Goal: Information Seeking & Learning: Learn about a topic

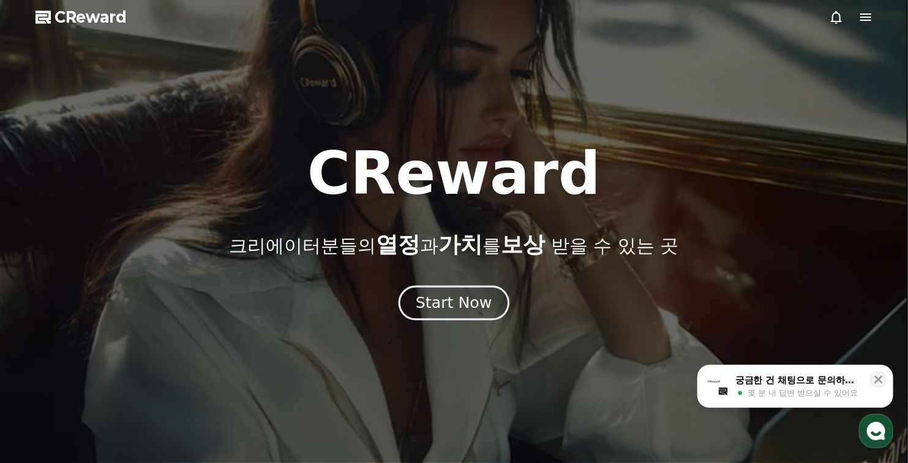
click at [440, 303] on div "Start Now" at bounding box center [454, 302] width 76 height 21
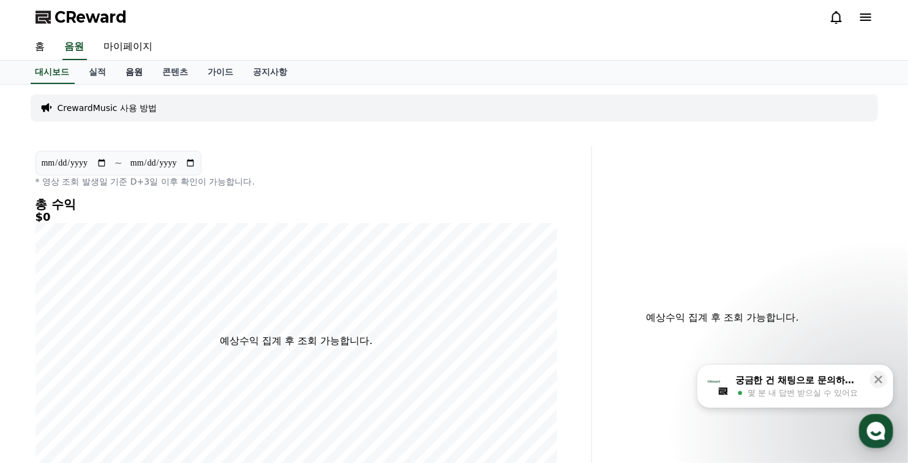
click at [132, 74] on link "음원" at bounding box center [134, 72] width 37 height 23
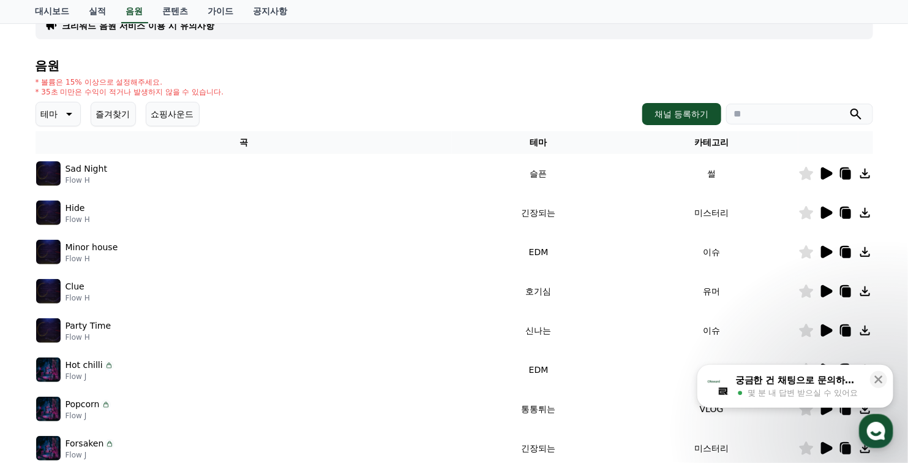
scroll to position [123, 0]
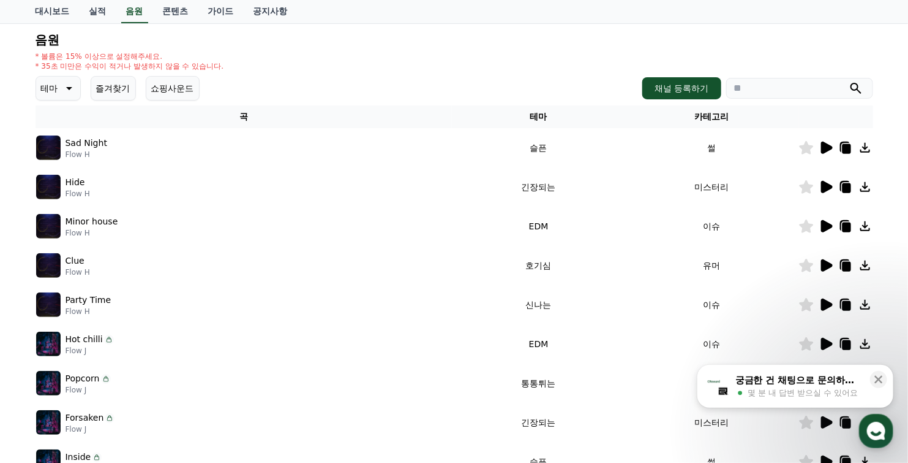
click at [828, 266] on icon at bounding box center [827, 265] width 12 height 12
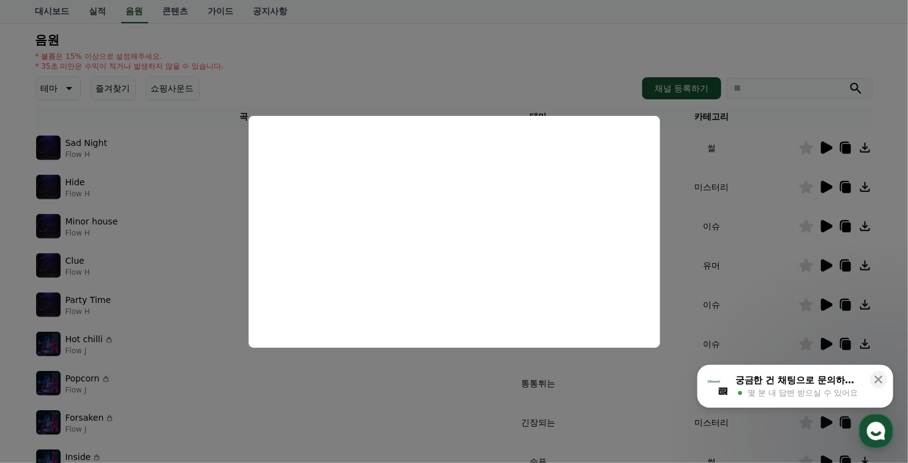
click at [779, 276] on button "close modal" at bounding box center [454, 231] width 908 height 463
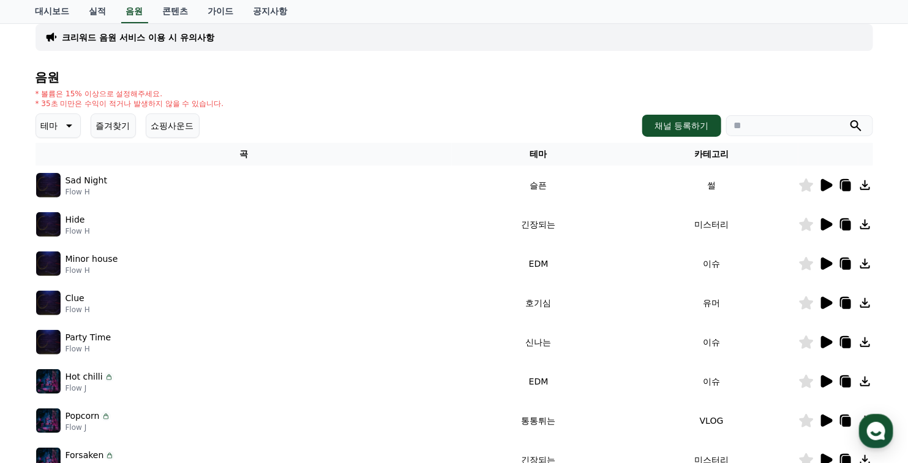
scroll to position [0, 0]
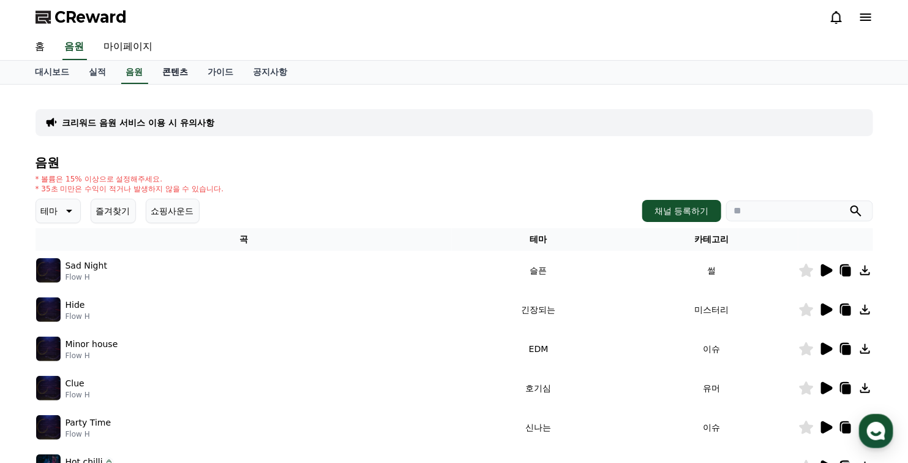
click at [183, 72] on link "콘텐츠" at bounding box center [175, 72] width 45 height 23
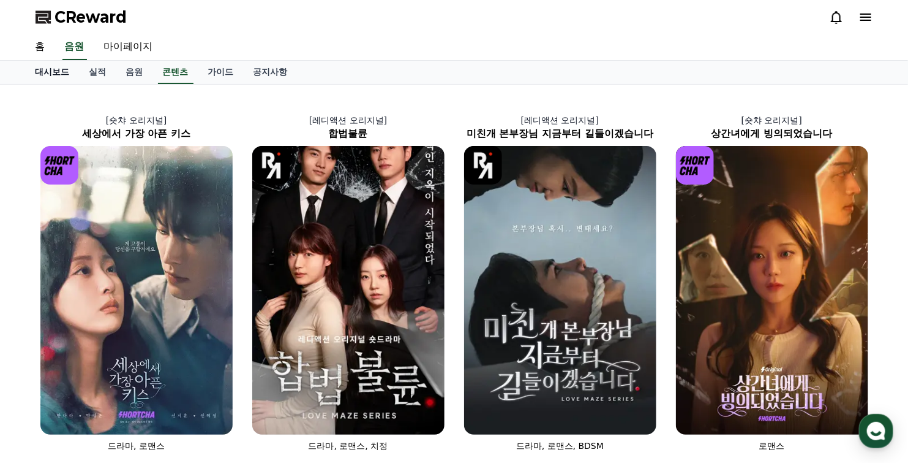
click at [57, 73] on link "대시보드" at bounding box center [53, 72] width 54 height 23
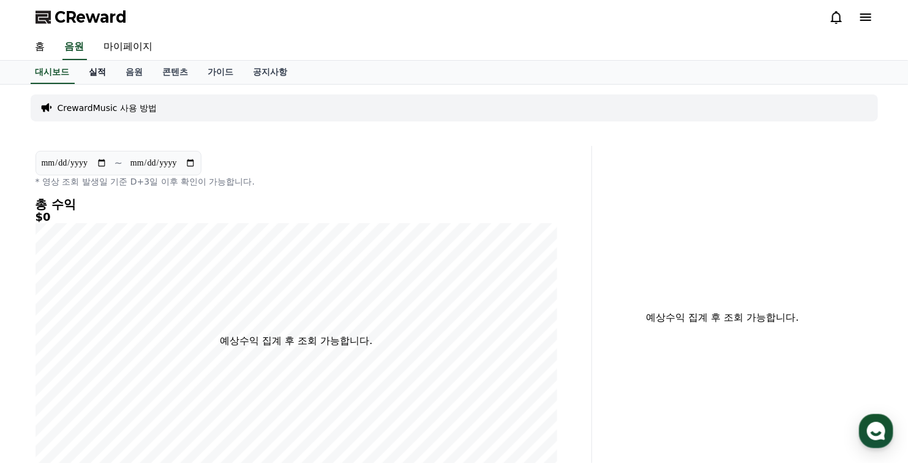
click at [95, 75] on link "실적" at bounding box center [98, 72] width 37 height 23
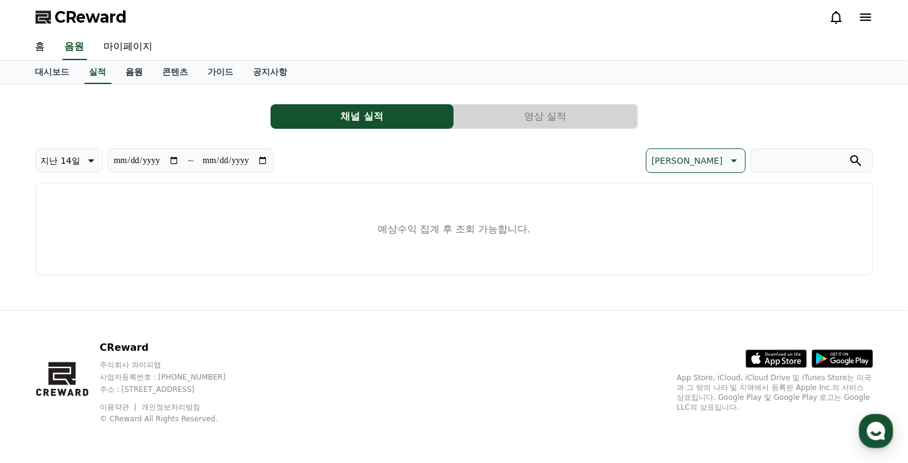
click at [135, 75] on link "음원" at bounding box center [134, 72] width 37 height 23
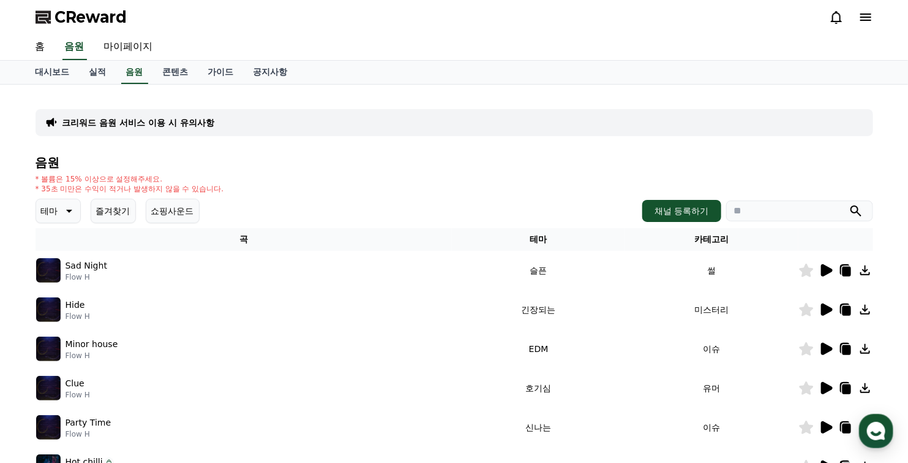
click at [67, 214] on icon at bounding box center [68, 210] width 15 height 15
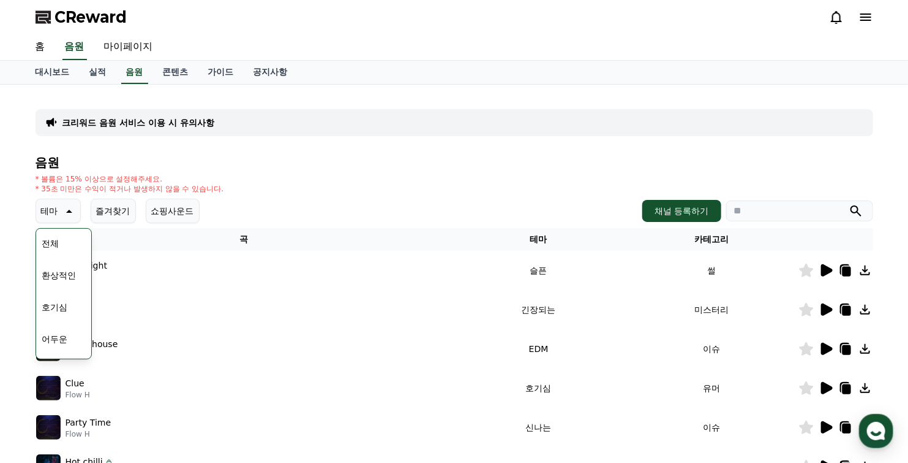
click at [61, 309] on button "호기심" at bounding box center [55, 306] width 36 height 27
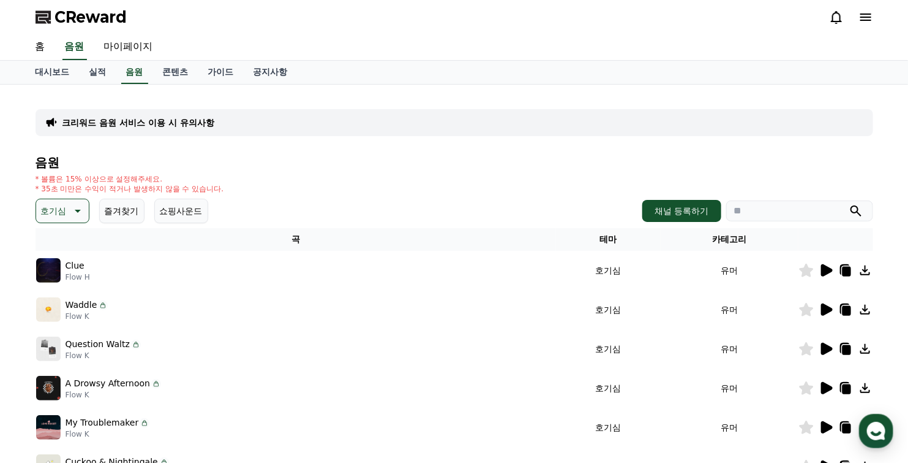
click at [826, 266] on icon at bounding box center [827, 270] width 12 height 12
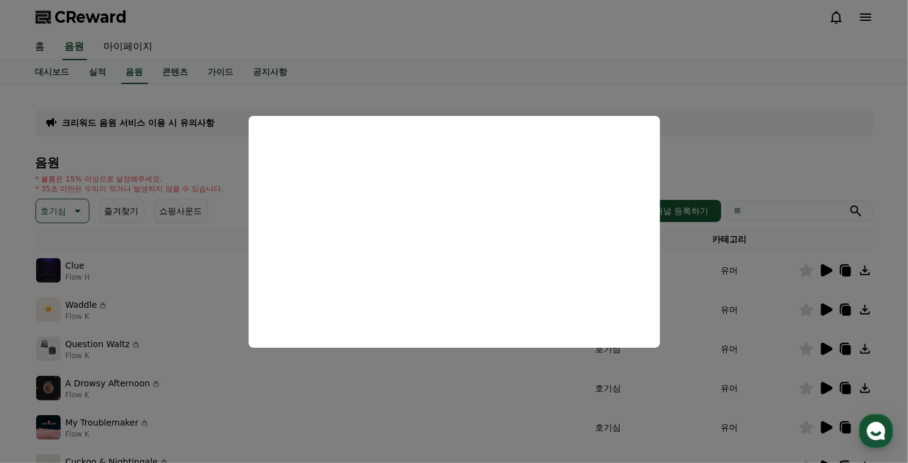
click at [827, 309] on button "close modal" at bounding box center [454, 231] width 908 height 463
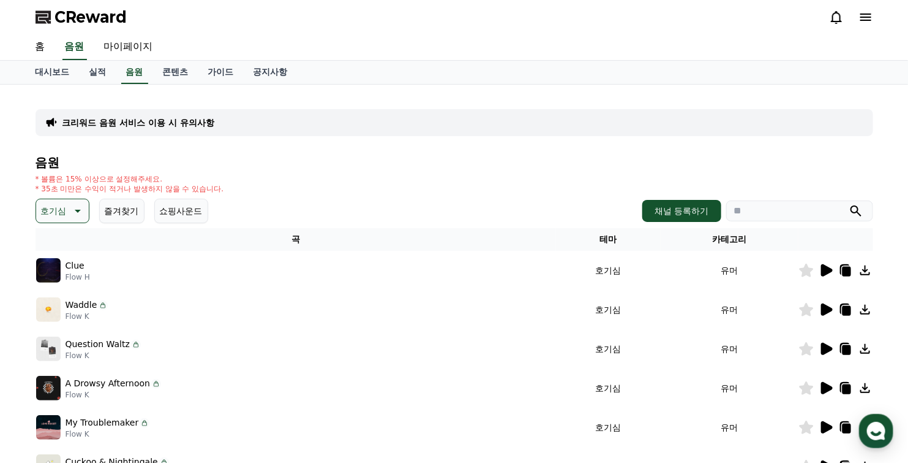
click at [827, 309] on icon at bounding box center [827, 309] width 12 height 12
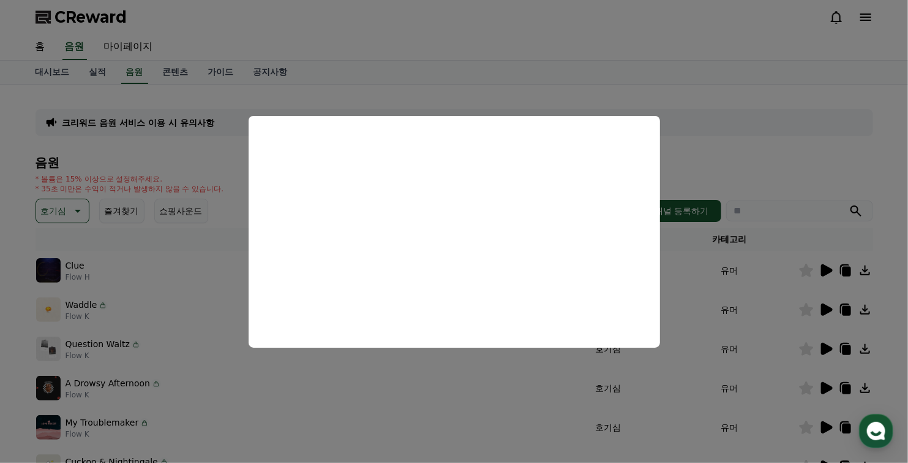
click at [830, 349] on button "close modal" at bounding box center [454, 231] width 908 height 463
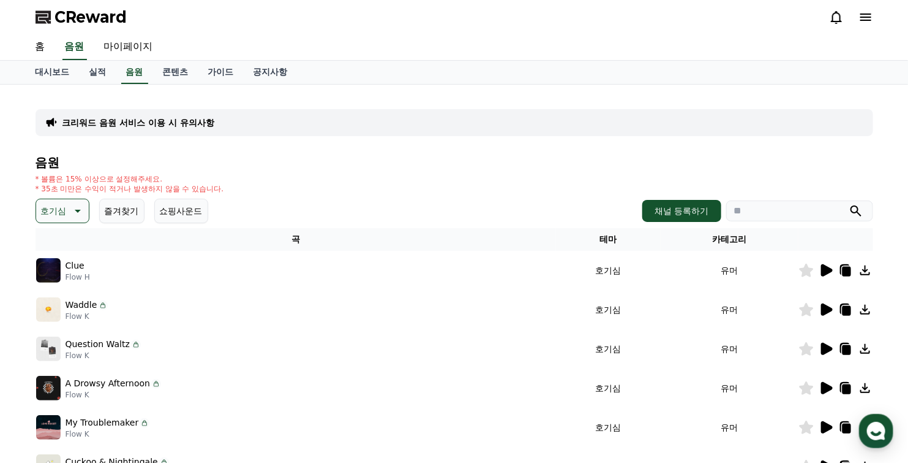
click at [826, 349] on icon at bounding box center [827, 348] width 12 height 12
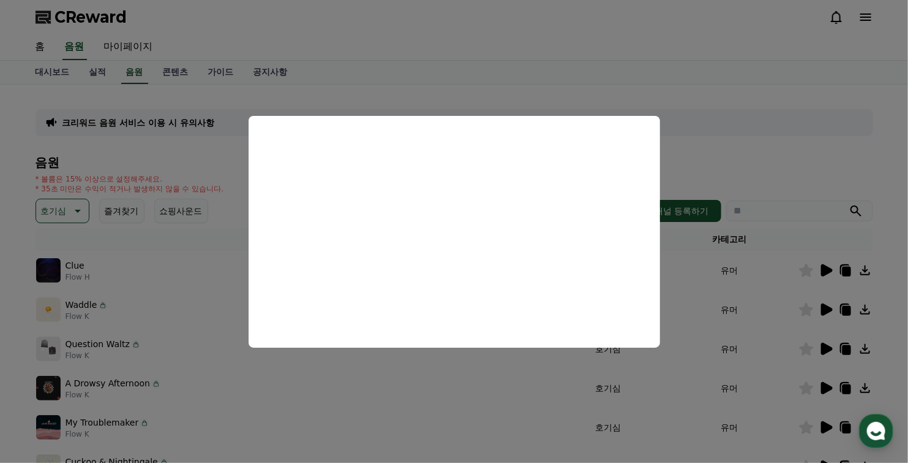
click at [828, 389] on button "close modal" at bounding box center [454, 231] width 908 height 463
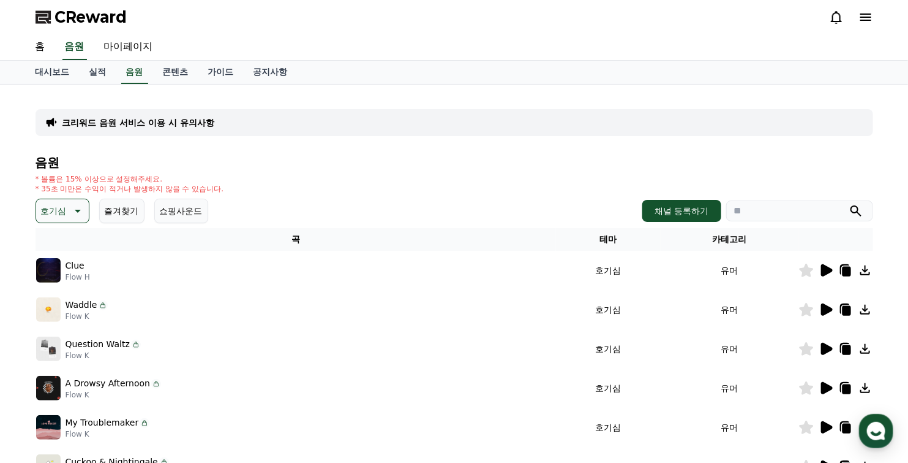
click at [828, 389] on icon at bounding box center [827, 388] width 12 height 12
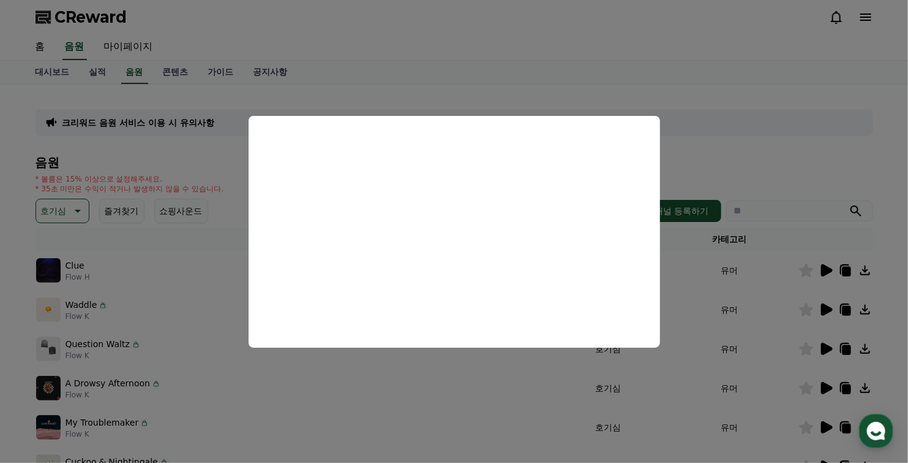
click at [826, 390] on button "close modal" at bounding box center [454, 231] width 908 height 463
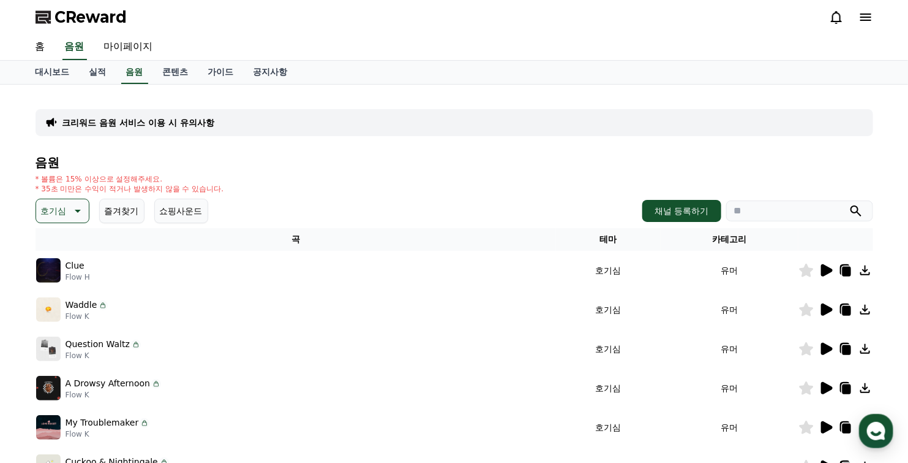
click at [826, 390] on icon at bounding box center [827, 388] width 12 height 12
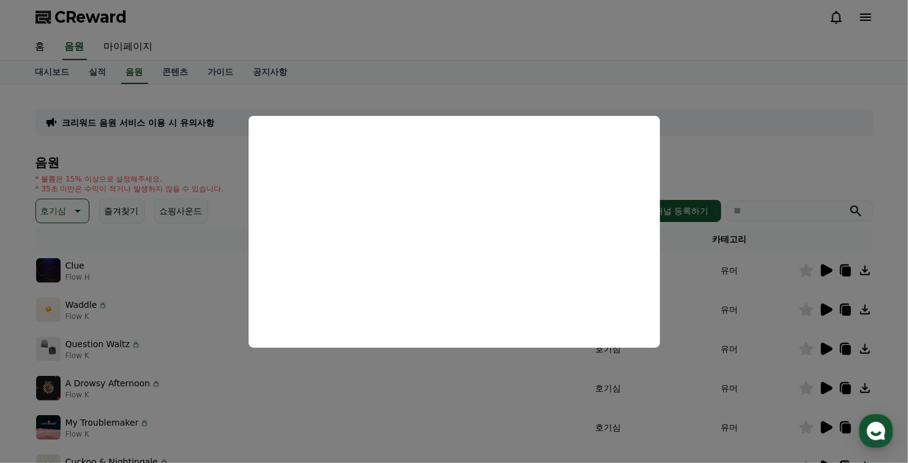
scroll to position [123, 0]
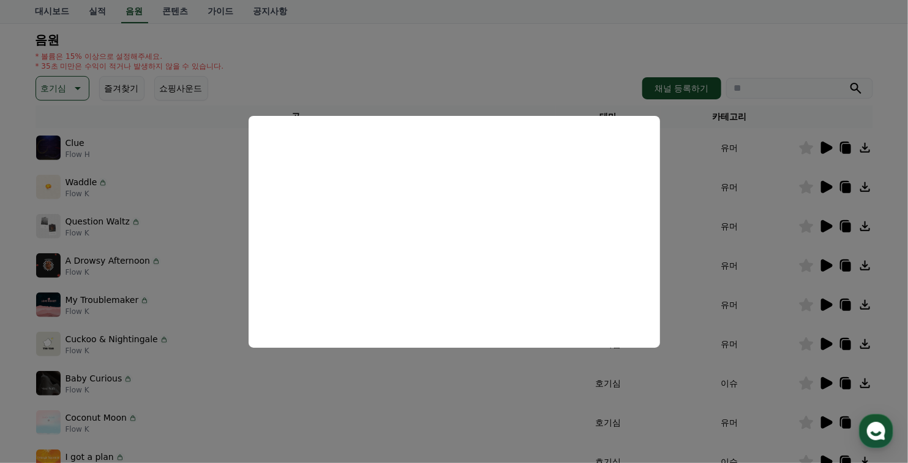
click at [825, 382] on button "close modal" at bounding box center [454, 231] width 908 height 463
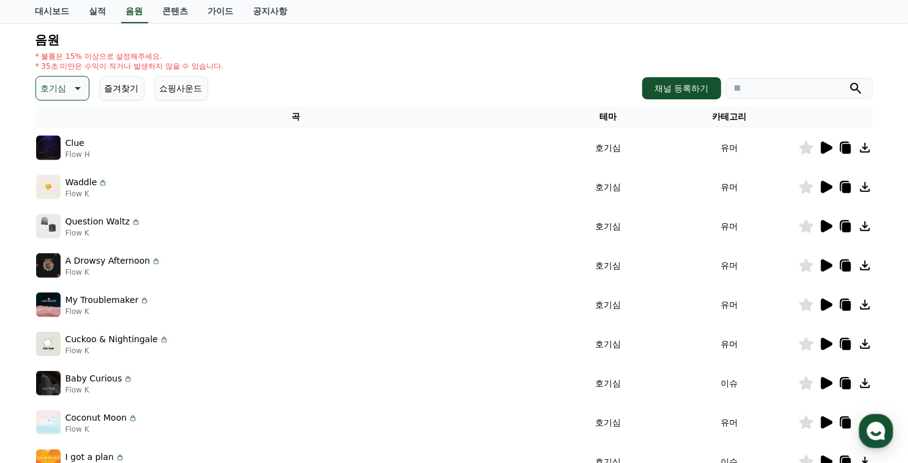
click at [823, 385] on icon at bounding box center [827, 383] width 12 height 12
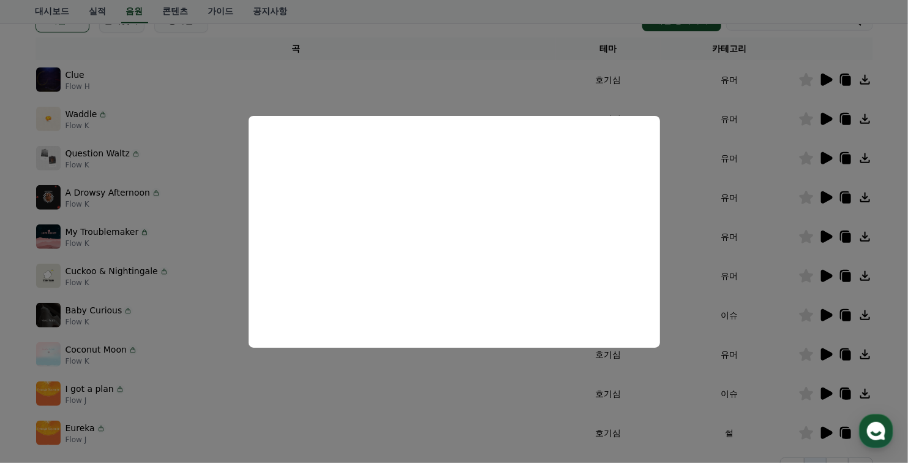
scroll to position [184, 0]
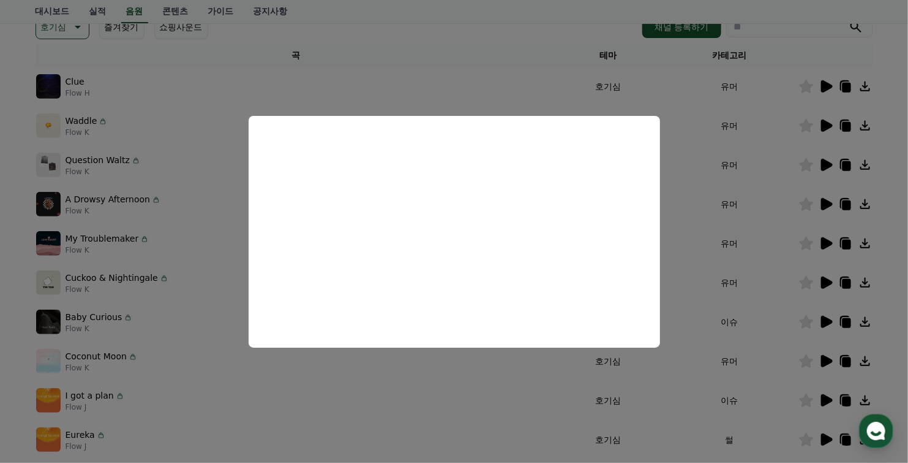
click at [777, 320] on button "close modal" at bounding box center [454, 231] width 908 height 463
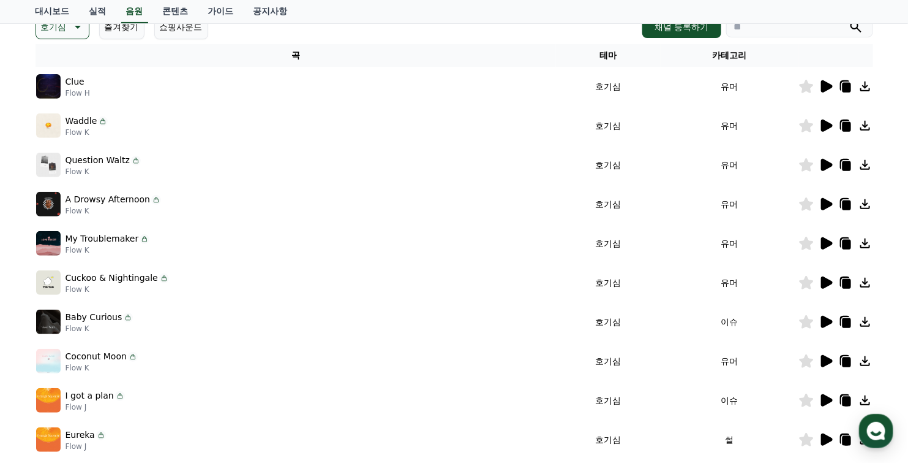
click at [825, 323] on icon at bounding box center [827, 321] width 12 height 12
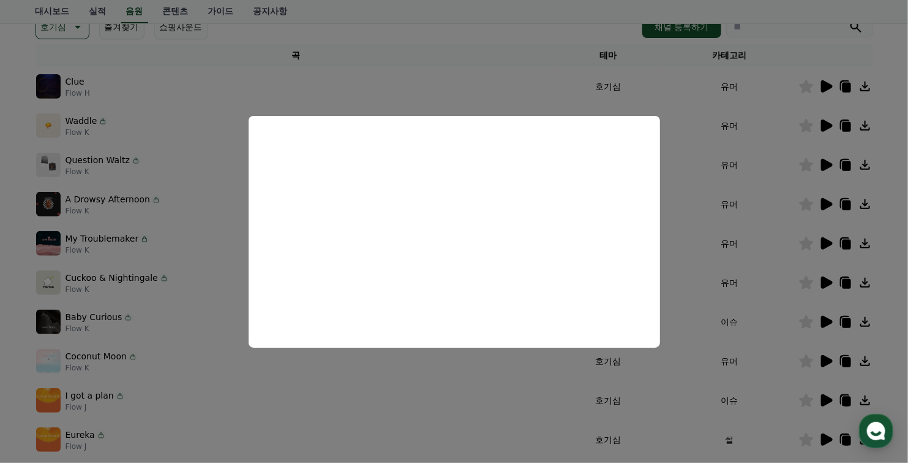
click at [824, 324] on button "close modal" at bounding box center [454, 231] width 908 height 463
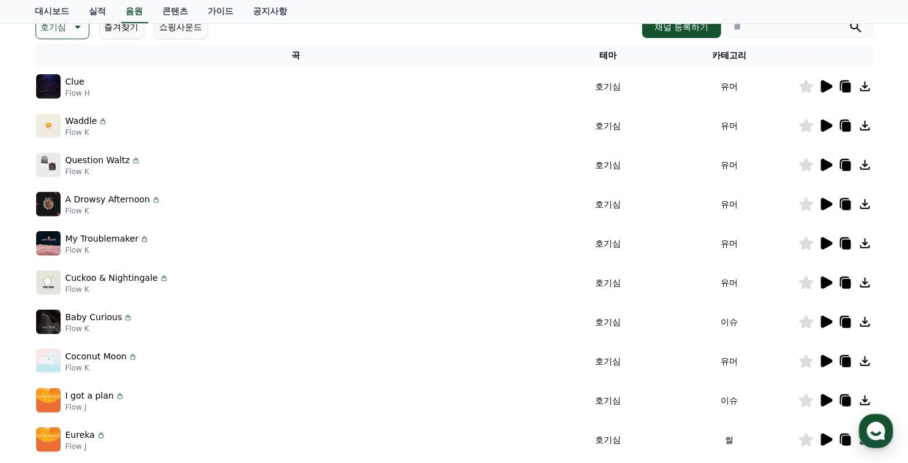
click at [867, 323] on icon at bounding box center [865, 321] width 15 height 15
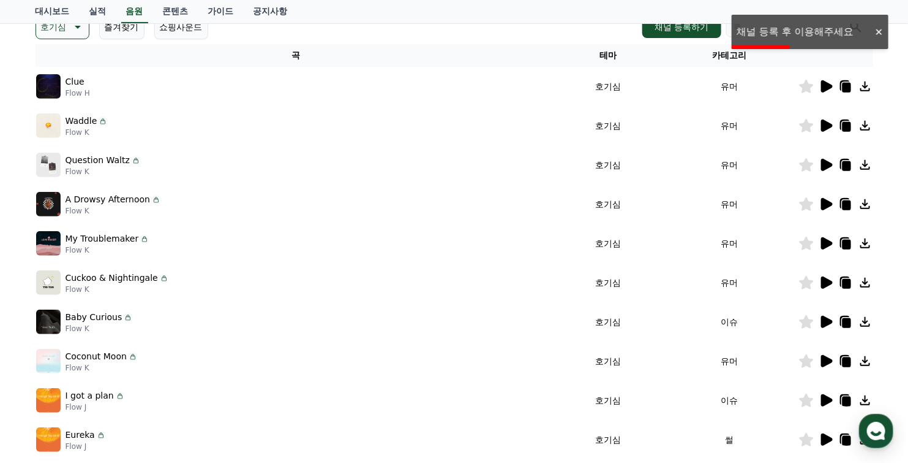
click at [764, 36] on input "search" at bounding box center [800, 27] width 147 height 21
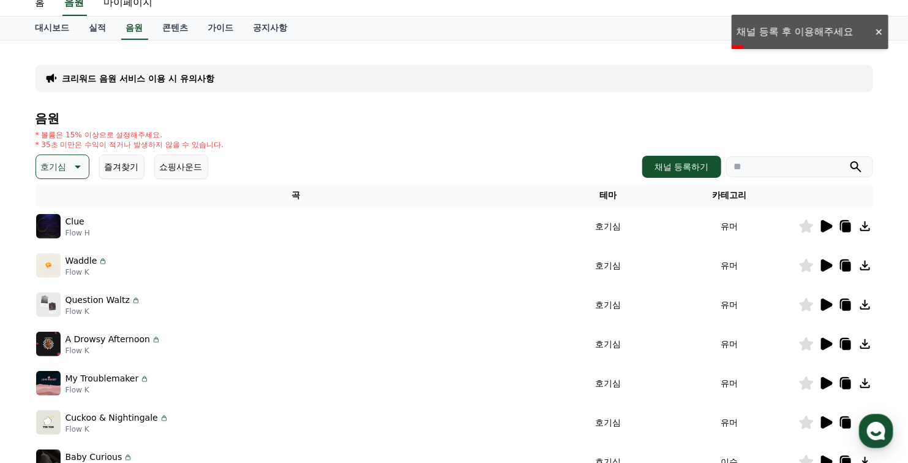
scroll to position [0, 0]
